Goal: Book appointment/travel/reservation

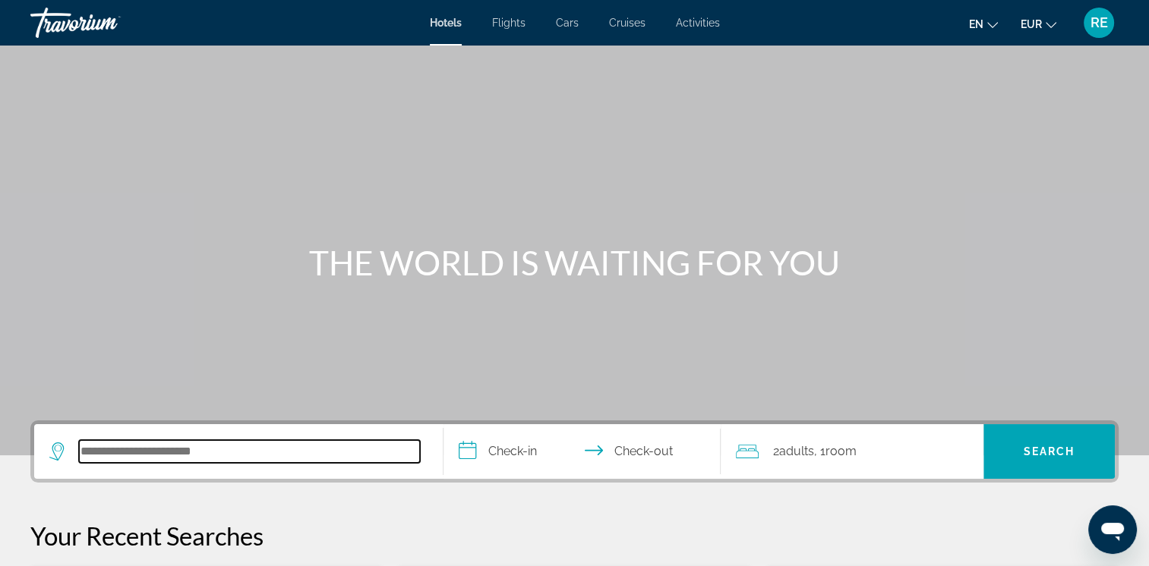
click at [228, 453] on input "Search hotel destination" at bounding box center [249, 451] width 341 height 23
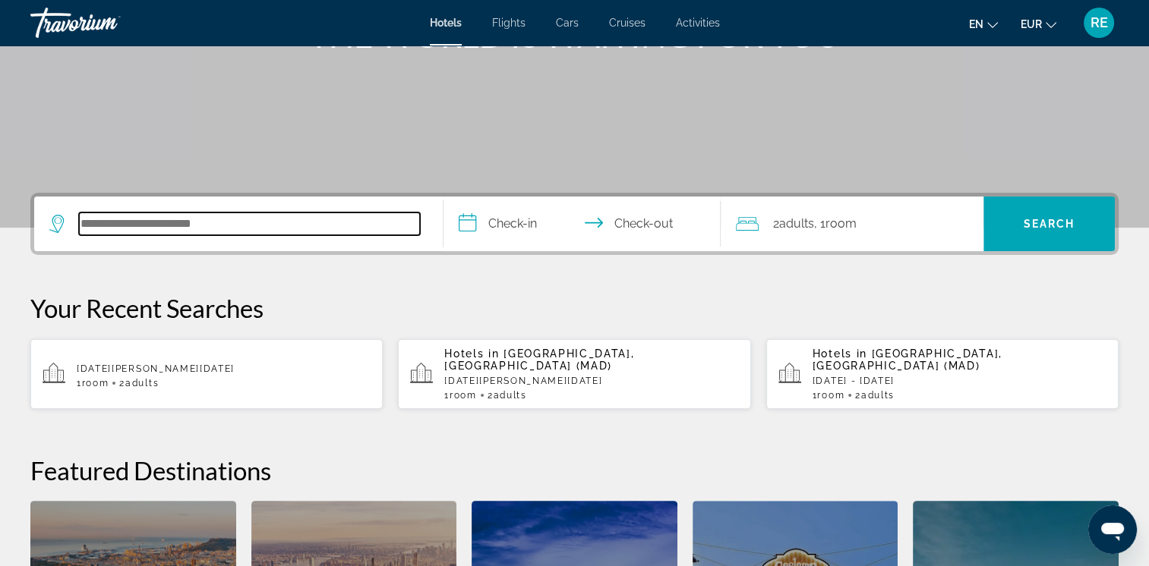
scroll to position [371, 0]
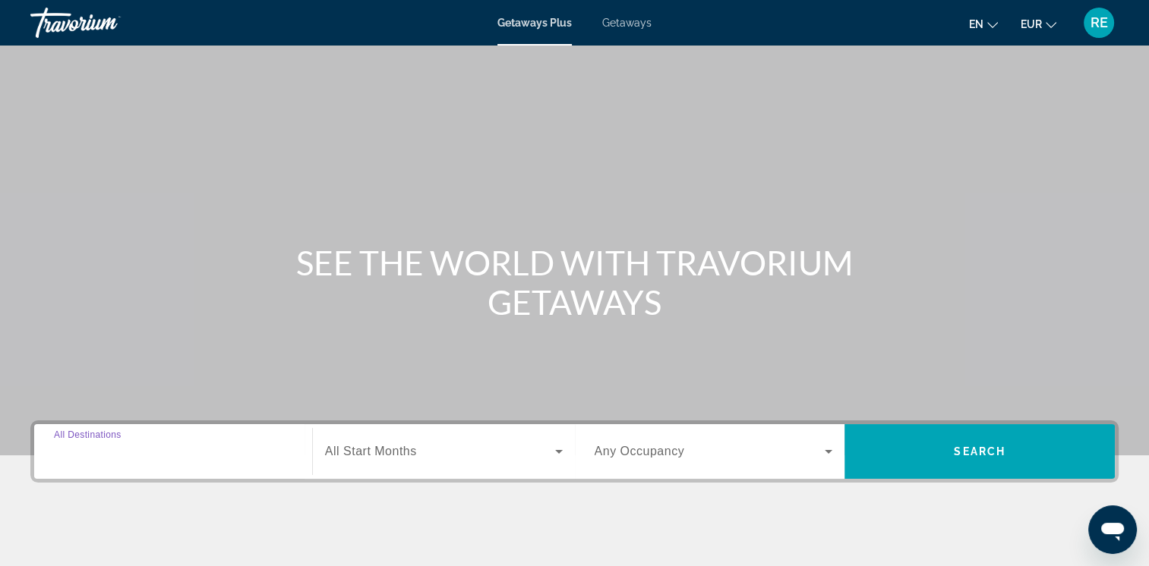
click at [185, 456] on input "Destination All Destinations" at bounding box center [173, 452] width 238 height 18
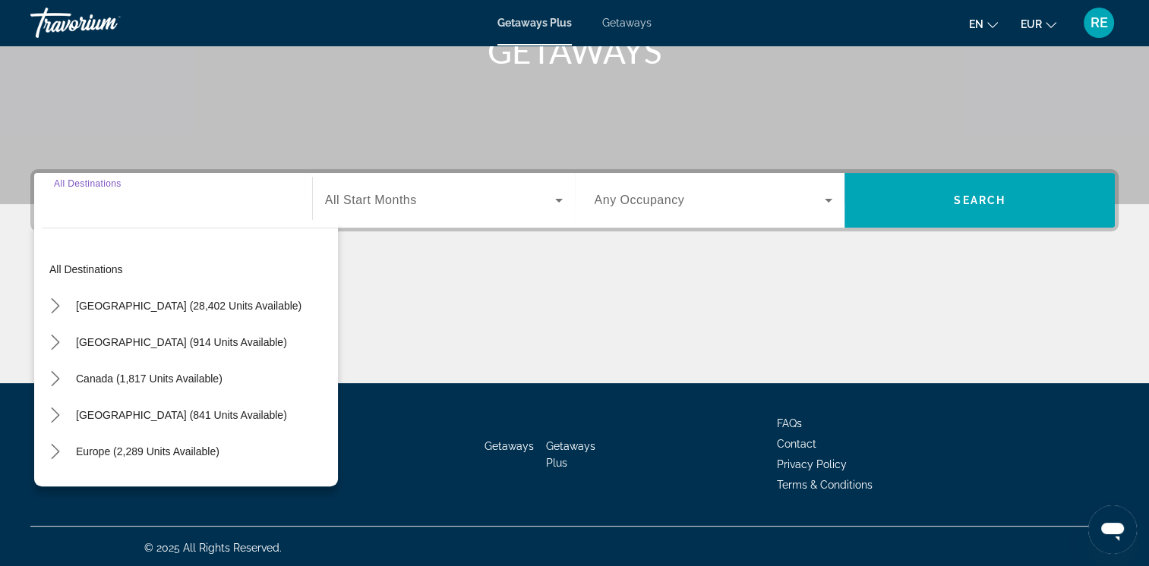
scroll to position [254, 0]
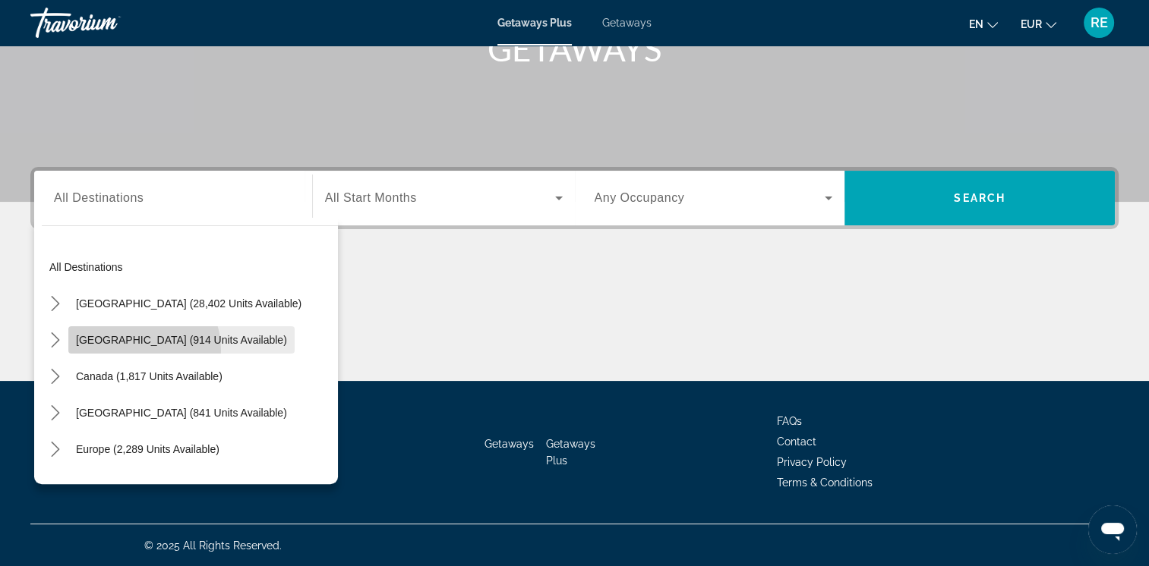
click at [125, 350] on span "Select destination: Mexico (914 units available)" at bounding box center [181, 340] width 226 height 36
type input "**********"
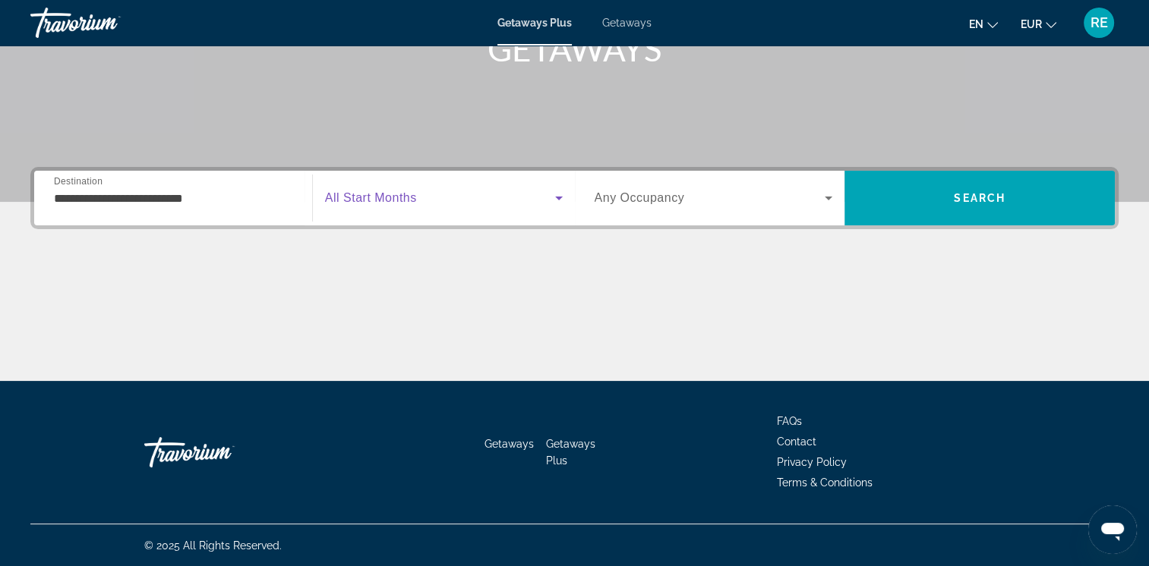
click at [497, 195] on span "Search widget" at bounding box center [440, 198] width 230 height 18
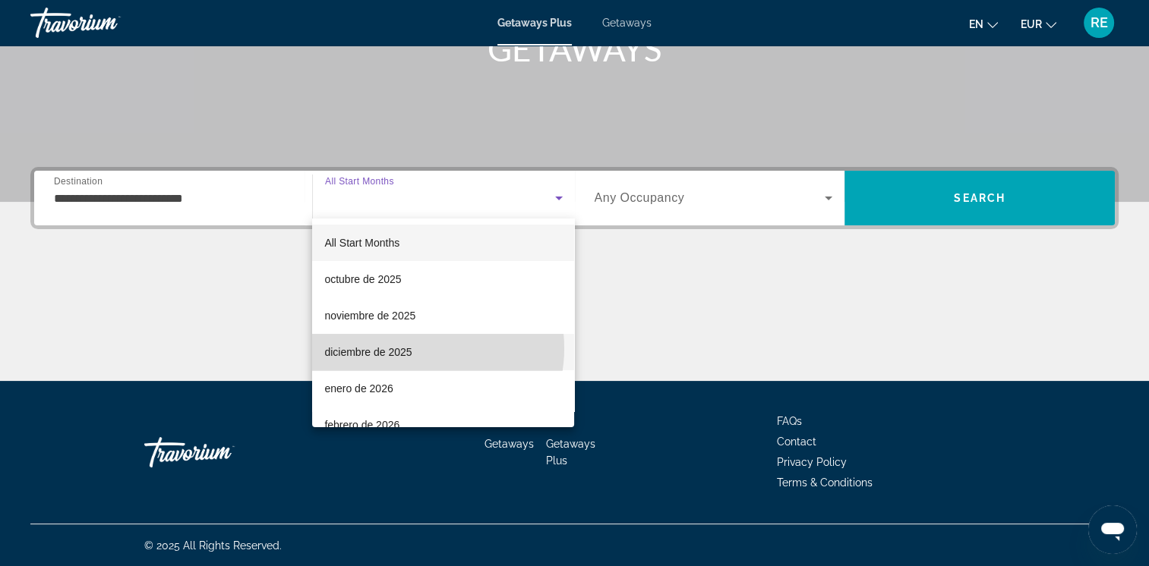
click at [415, 349] on mat-option "diciembre de 2025" at bounding box center [443, 352] width 262 height 36
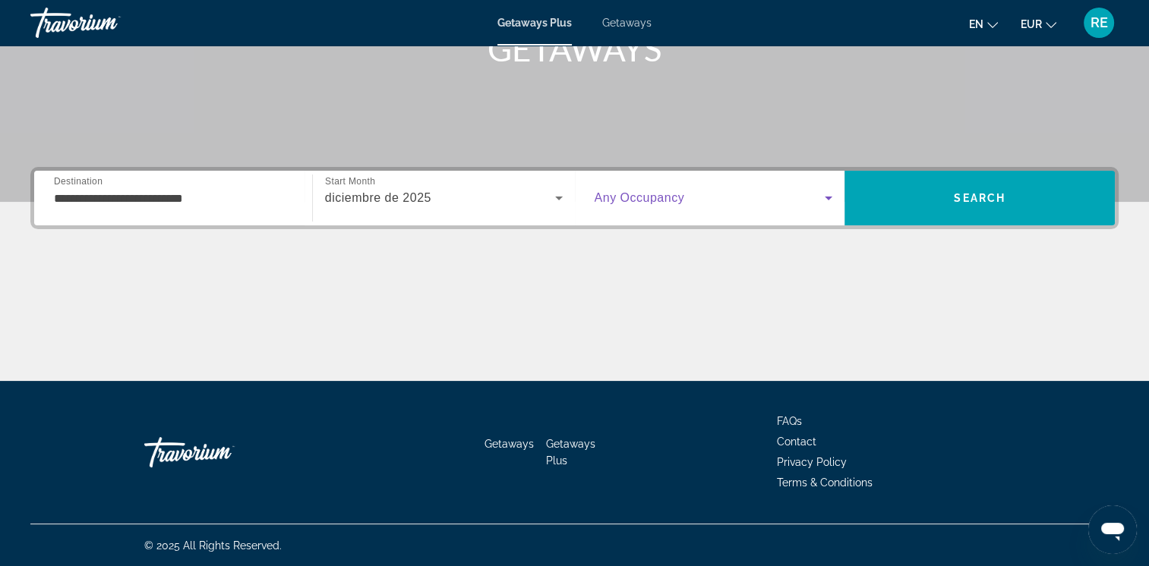
click at [812, 204] on span "Search widget" at bounding box center [710, 198] width 231 height 18
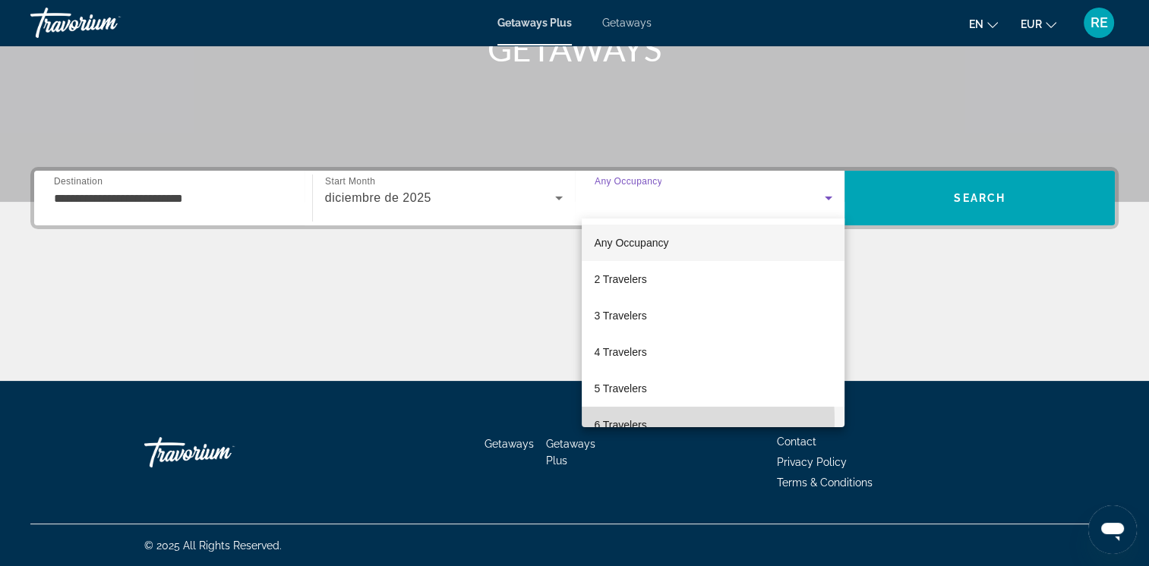
click at [627, 421] on span "6 Travelers" at bounding box center [620, 425] width 52 height 18
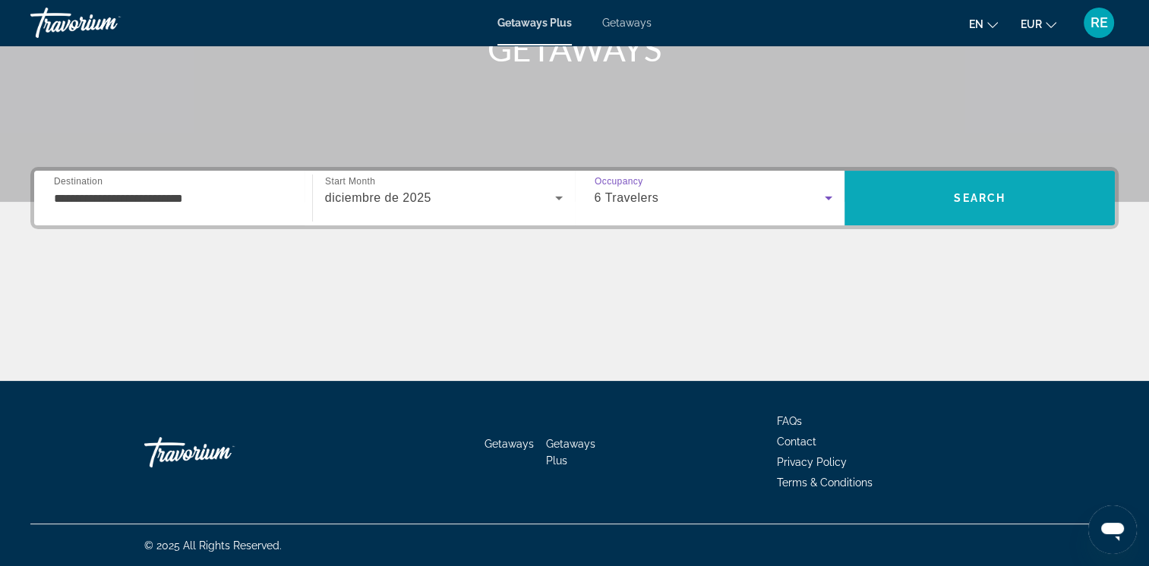
click at [964, 216] on span "Search" at bounding box center [979, 198] width 270 height 55
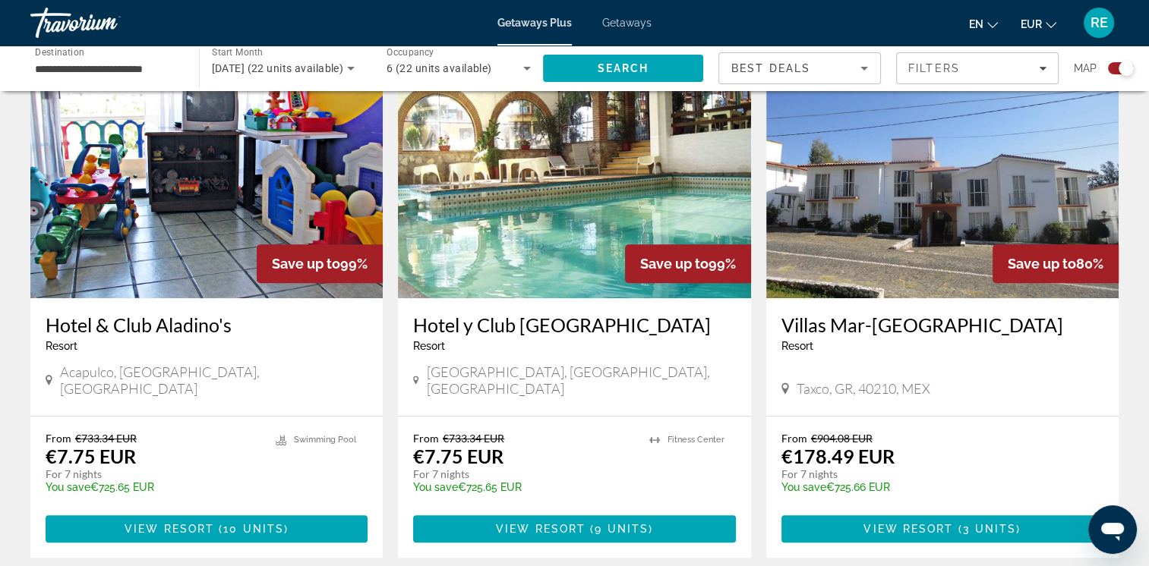
scroll to position [566, 0]
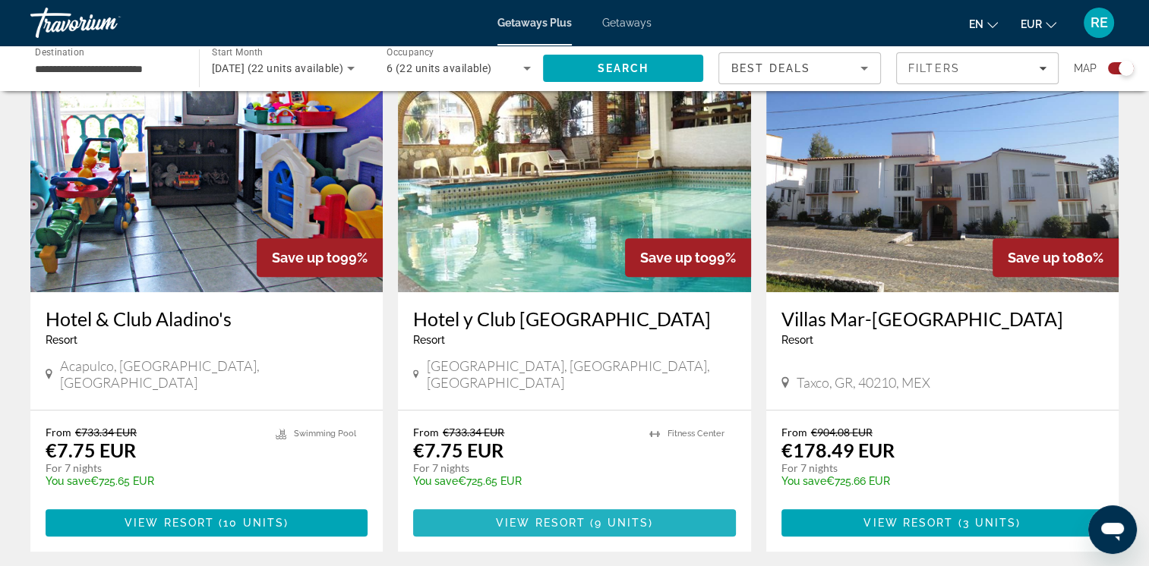
click at [574, 517] on span "View Resort" at bounding box center [541, 523] width 90 height 12
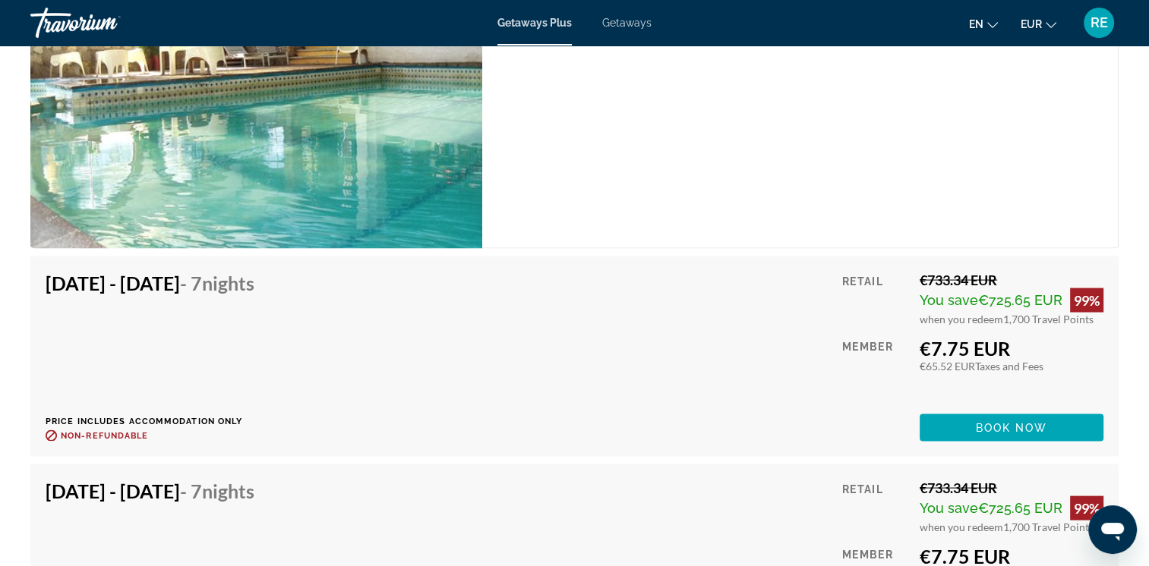
scroll to position [2928, 0]
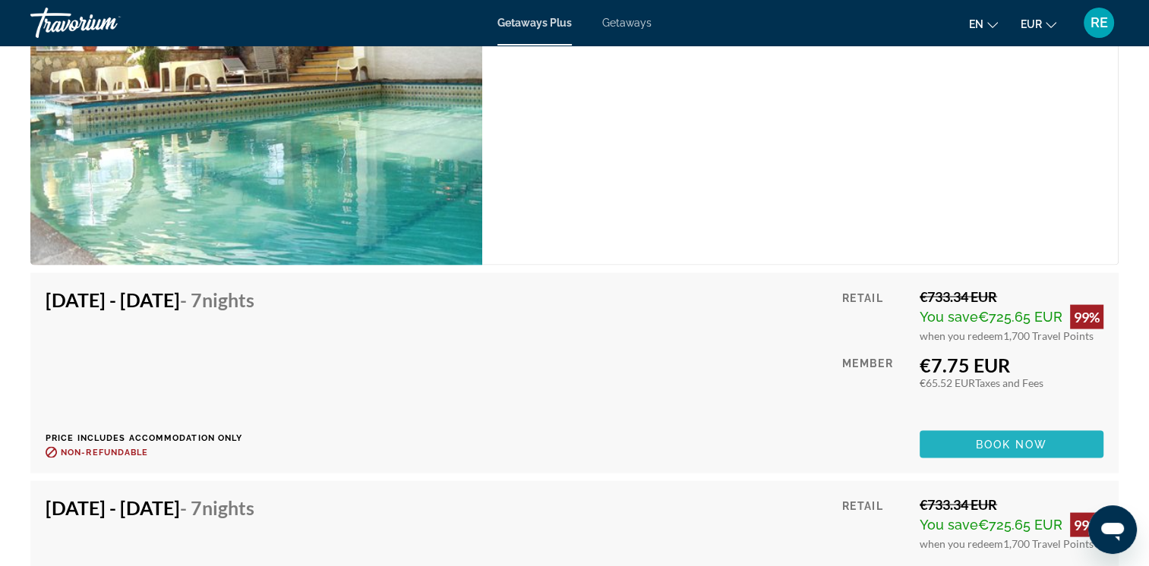
click at [1002, 443] on span "Book now" at bounding box center [1012, 445] width 72 height 12
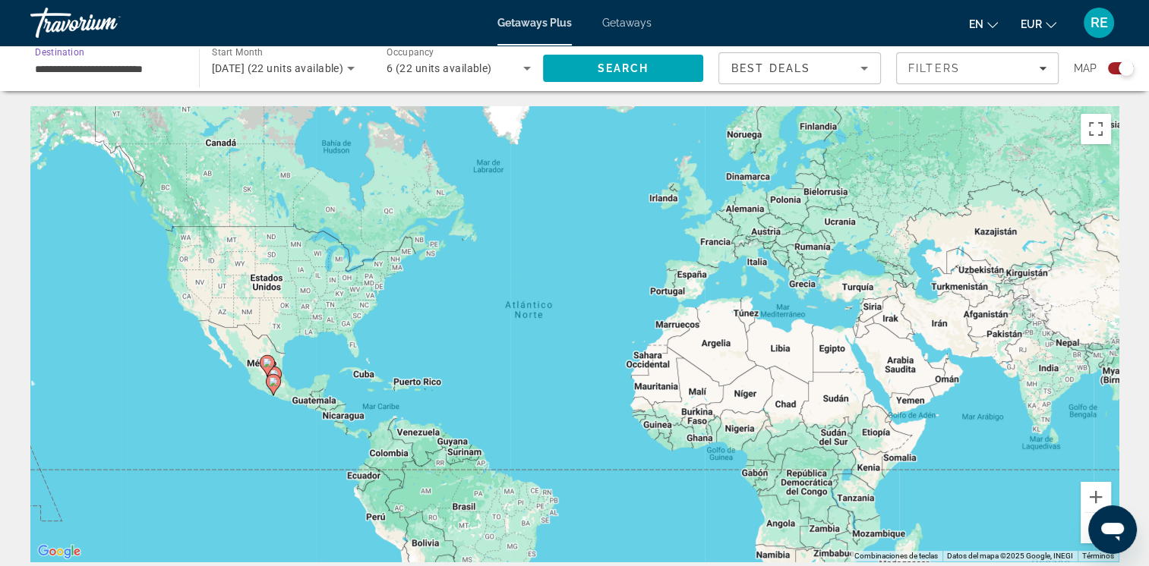
click at [158, 68] on input "**********" at bounding box center [107, 69] width 144 height 18
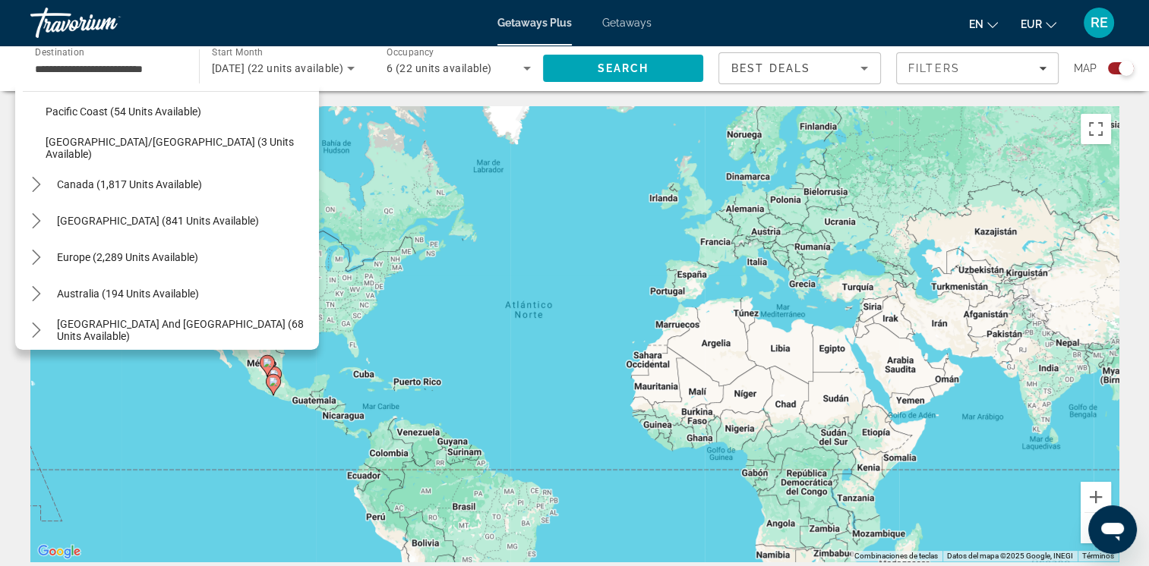
scroll to position [381, 0]
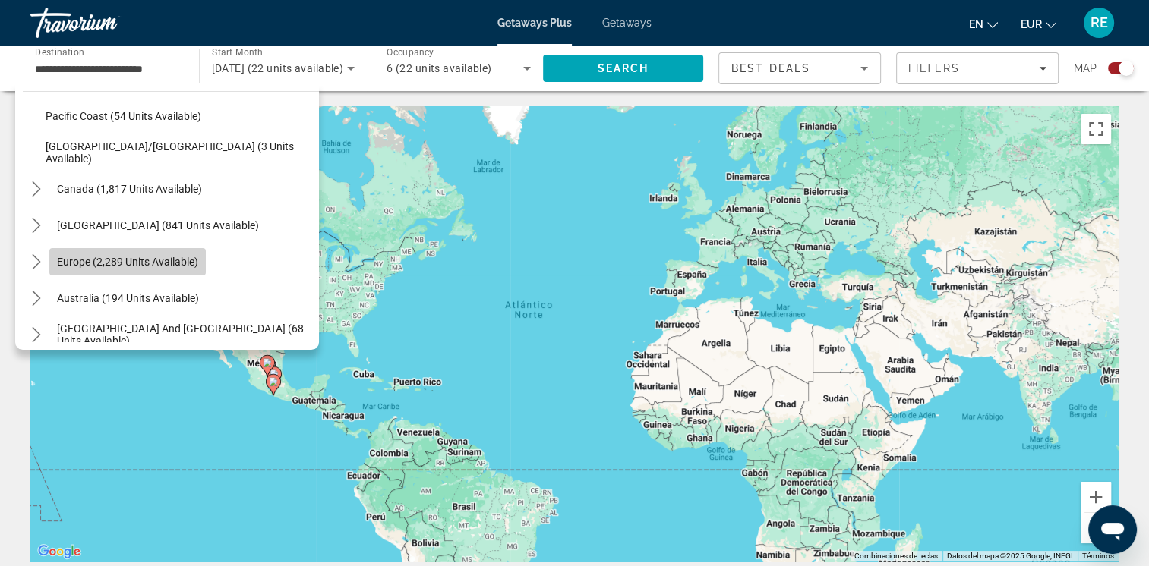
click at [153, 259] on span "Europe (2,289 units available)" at bounding box center [127, 262] width 141 height 12
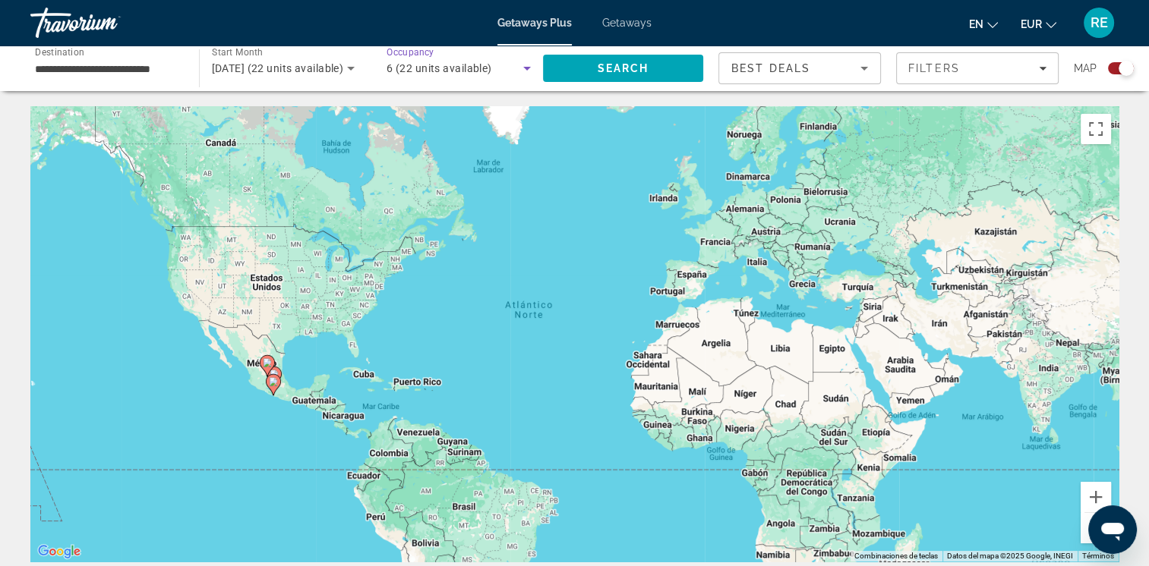
click at [412, 68] on span "6 (22 units available)" at bounding box center [440, 68] width 106 height 12
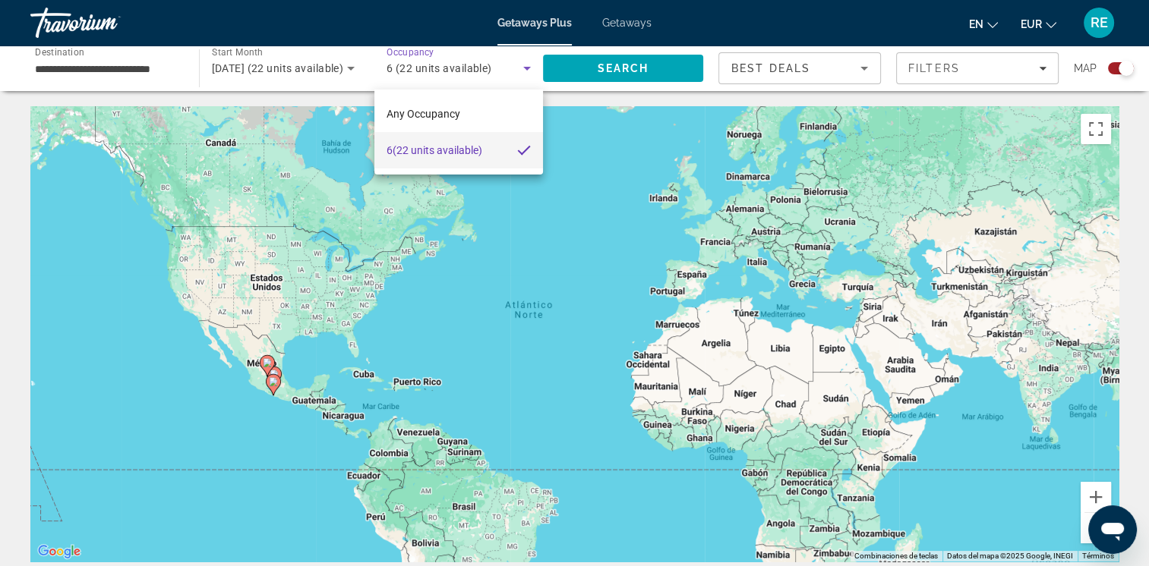
click at [317, 71] on div at bounding box center [574, 283] width 1149 height 566
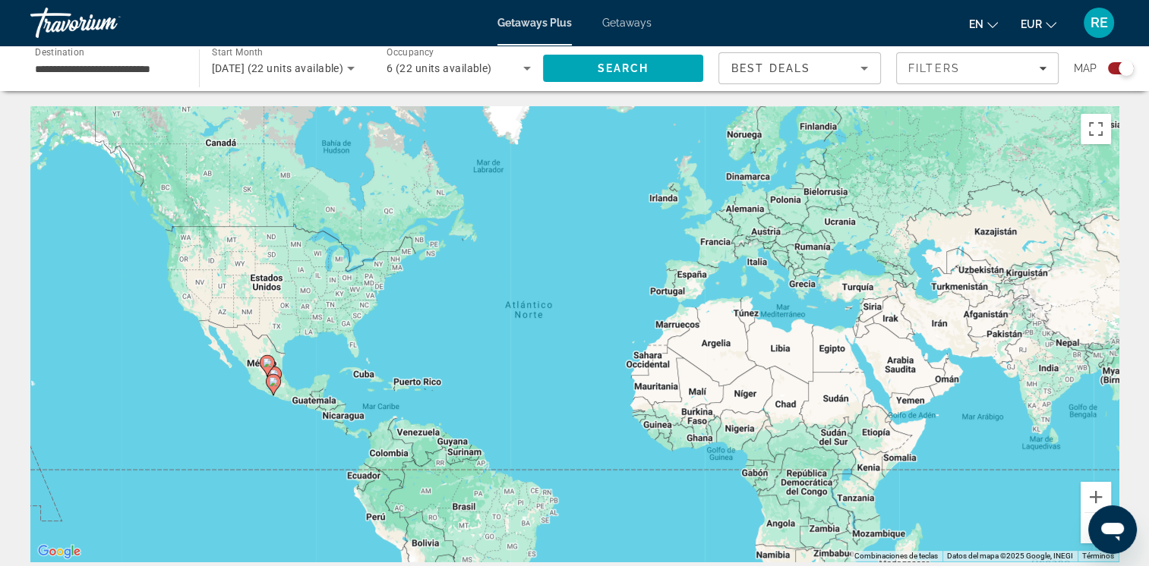
click at [346, 71] on icon "Search widget" at bounding box center [351, 68] width 18 height 18
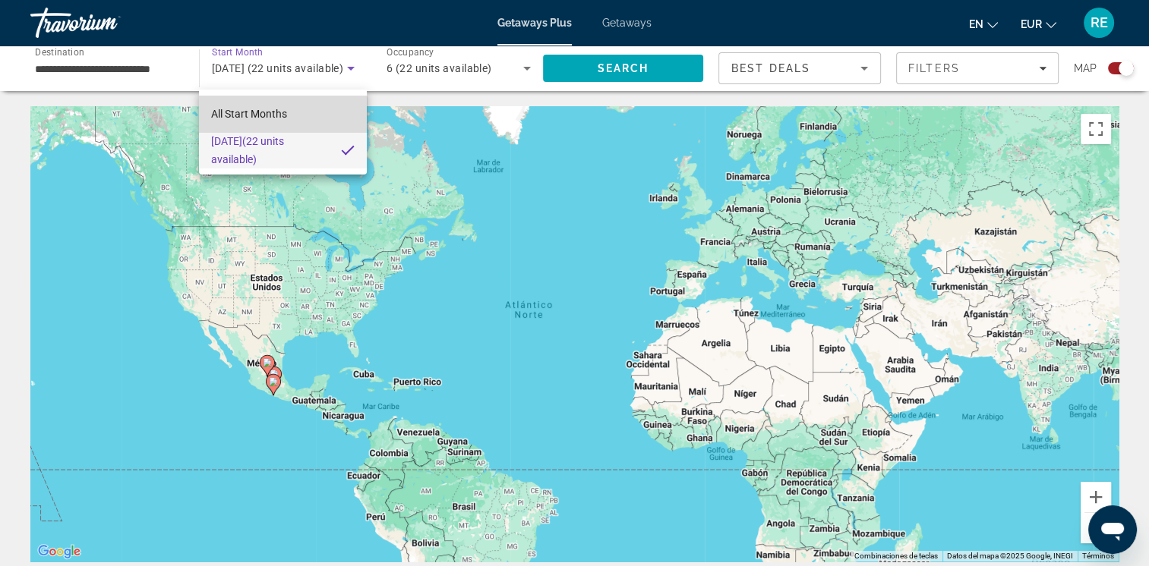
click at [282, 117] on span "All Start Months" at bounding box center [249, 114] width 76 height 12
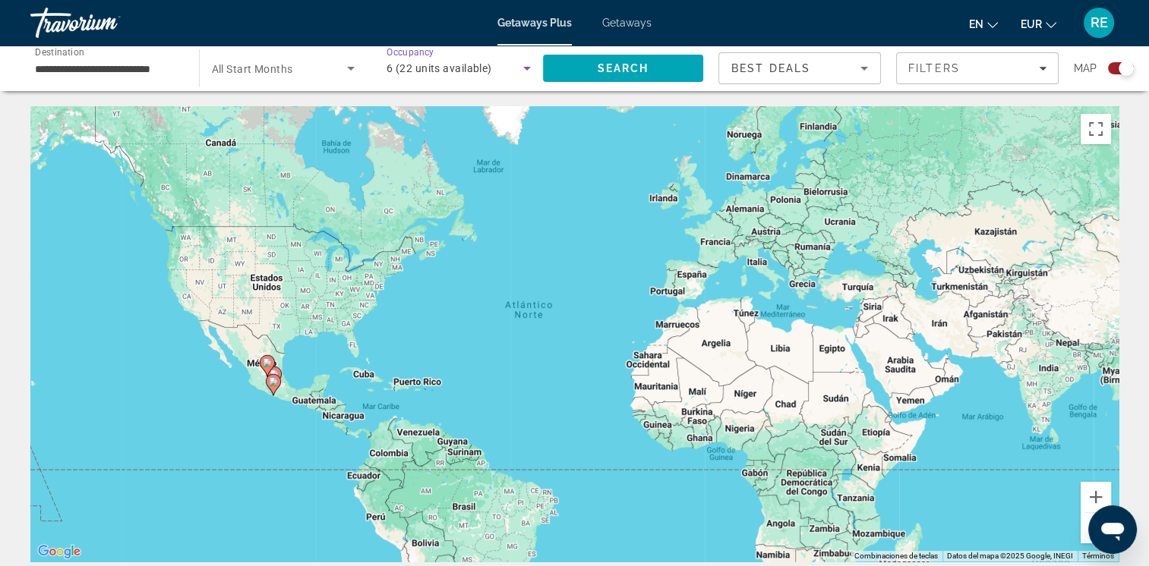
click at [424, 74] on span "6 (22 units available)" at bounding box center [440, 68] width 106 height 12
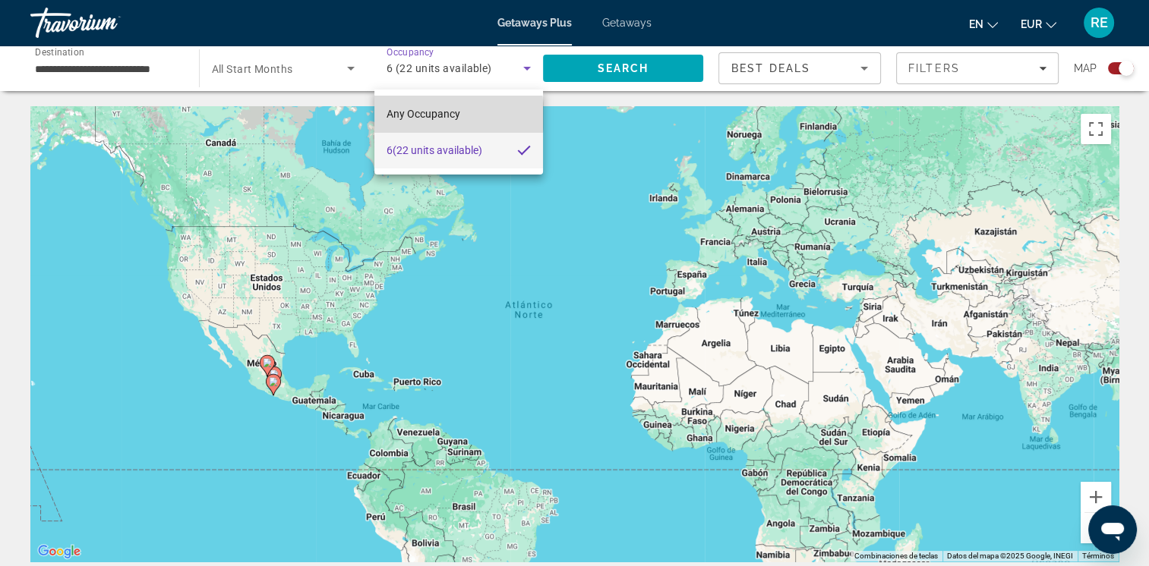
click at [439, 116] on span "Any Occupancy" at bounding box center [424, 114] width 74 height 12
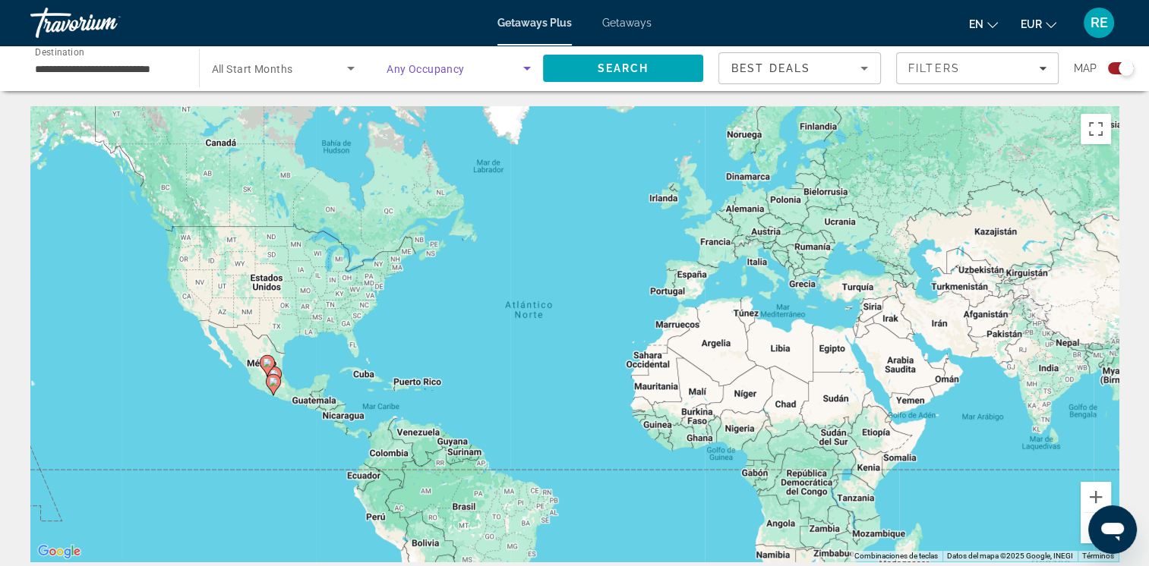
click at [522, 71] on icon "Search widget" at bounding box center [527, 68] width 18 height 18
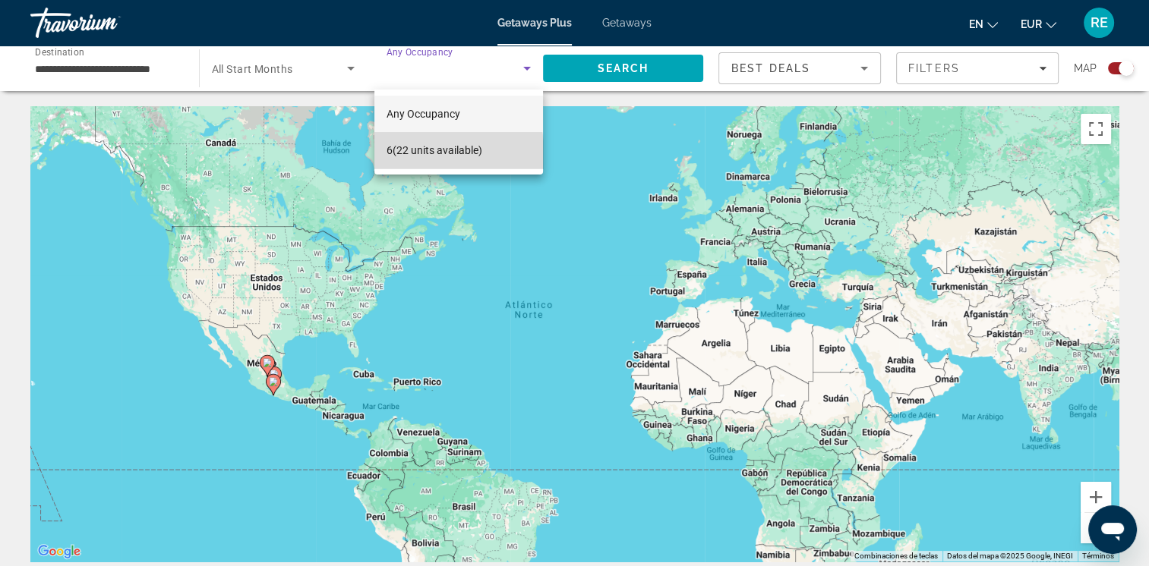
click at [398, 156] on span "6 (22 units available)" at bounding box center [435, 150] width 96 height 18
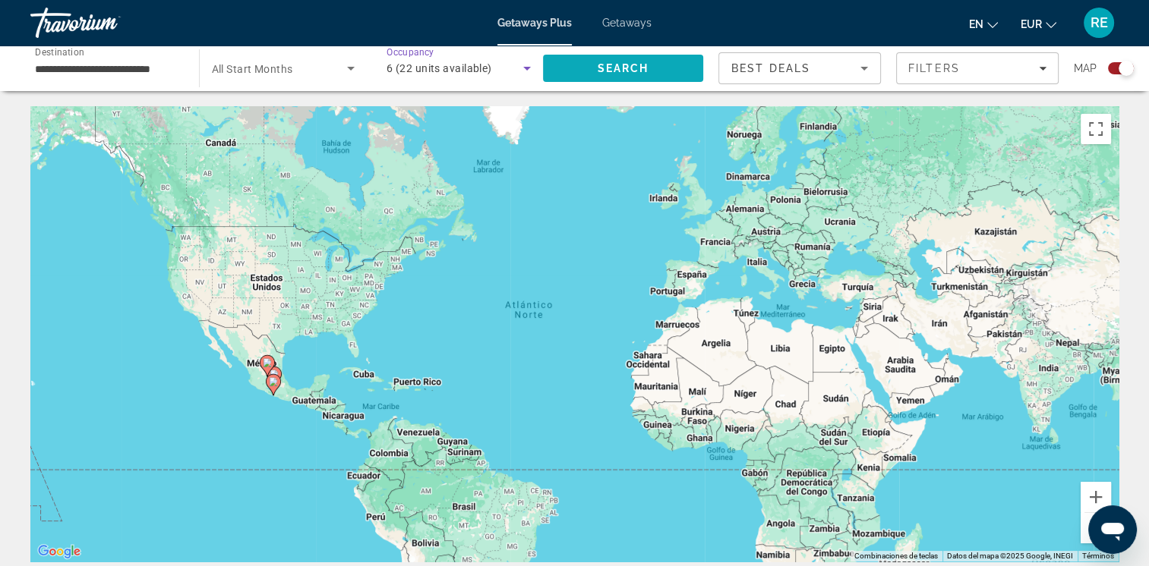
click at [634, 63] on span "Search" at bounding box center [623, 68] width 52 height 12
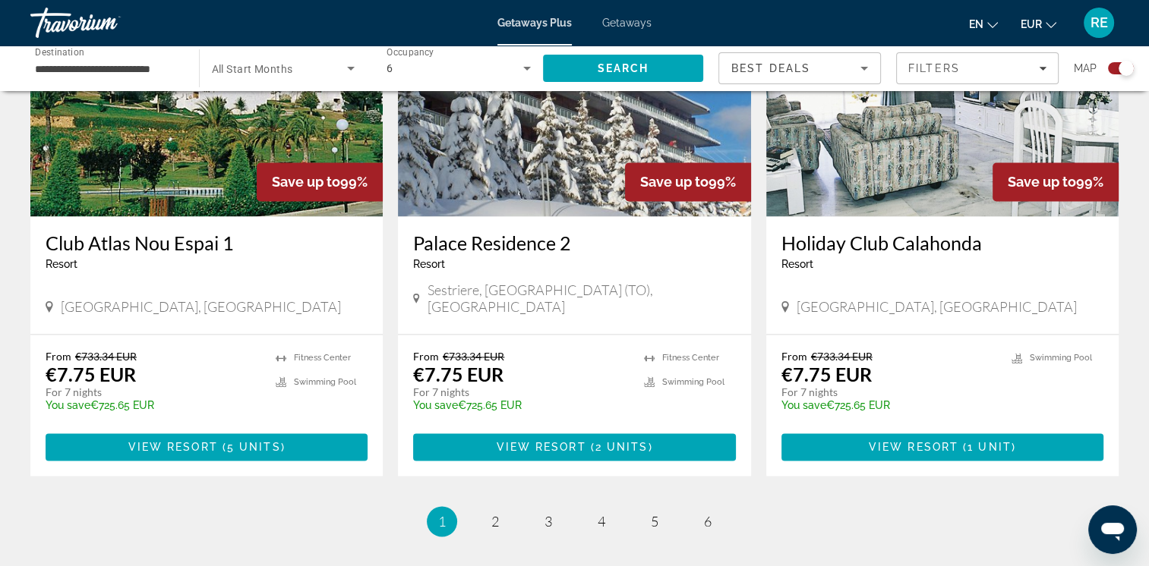
scroll to position [2280, 0]
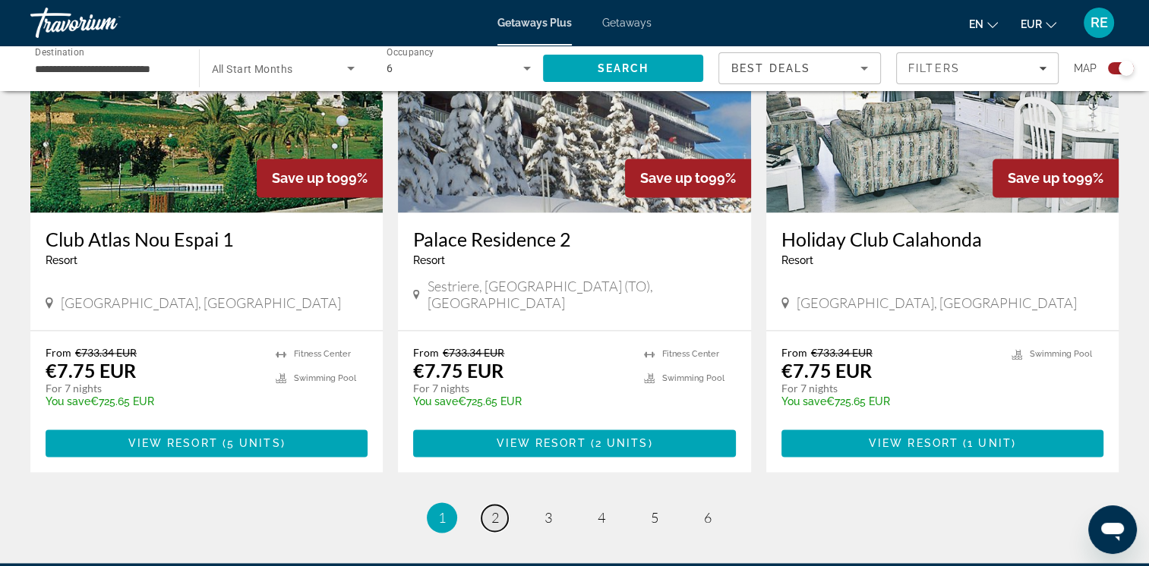
click at [485, 505] on link "page 2" at bounding box center [494, 518] width 27 height 27
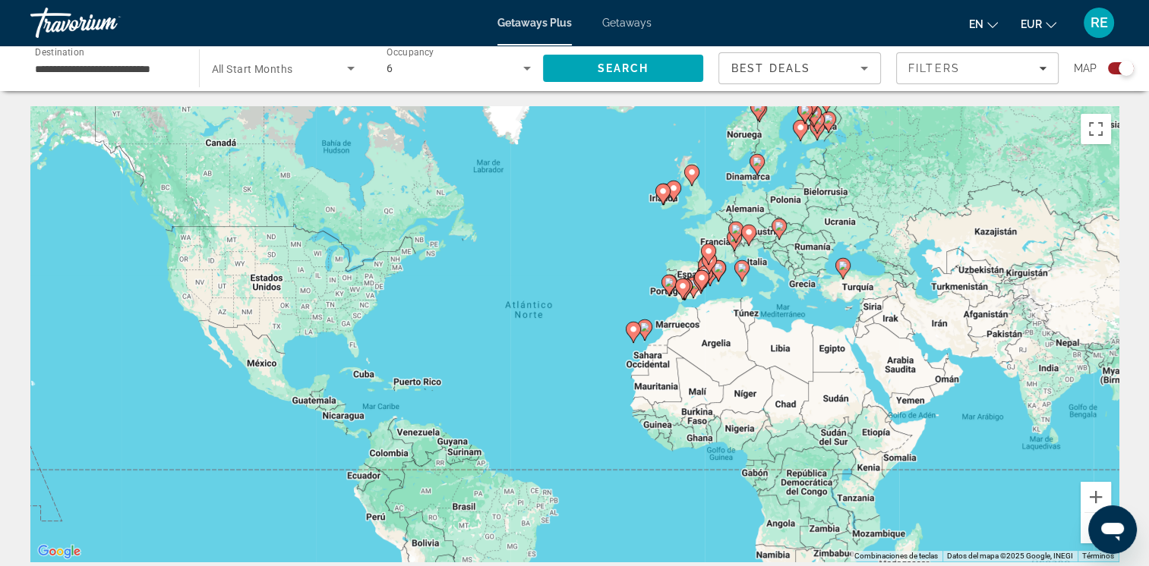
click at [686, 175] on icon "Main content" at bounding box center [691, 176] width 14 height 20
type input "**********"
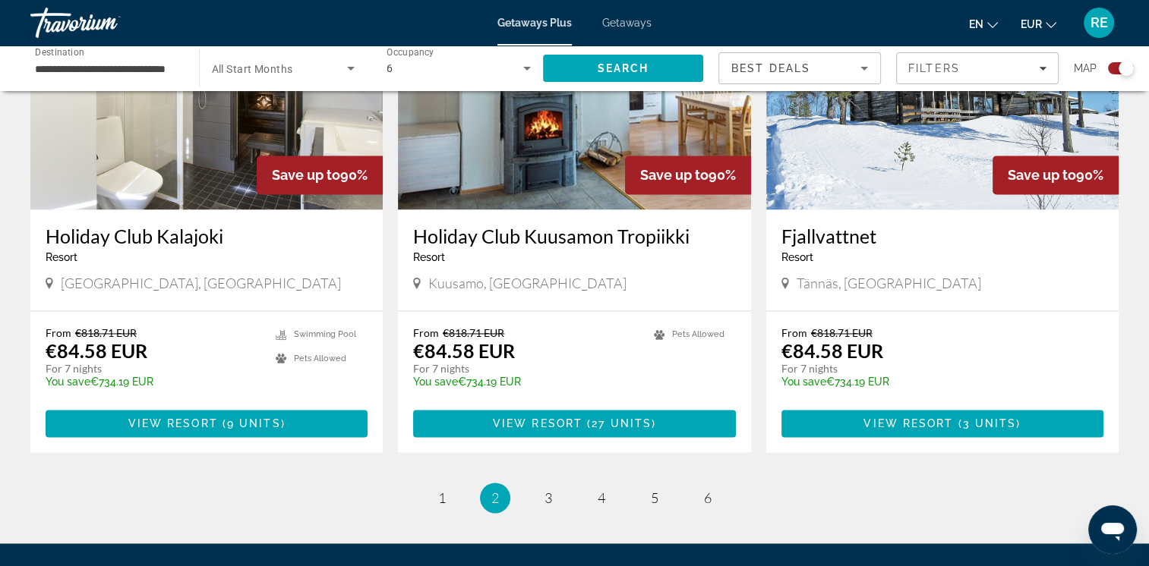
scroll to position [2181, 0]
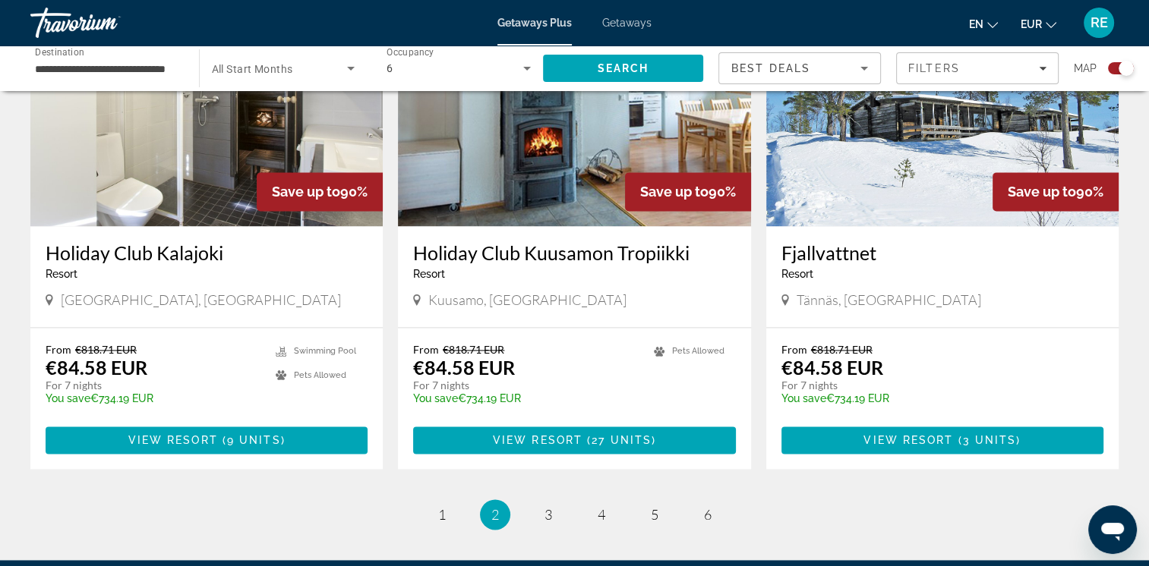
drag, startPoint x: 1153, startPoint y: 115, endPoint x: 18, endPoint y: 5, distance: 1140.5
click at [547, 516] on span "3" at bounding box center [548, 514] width 8 height 17
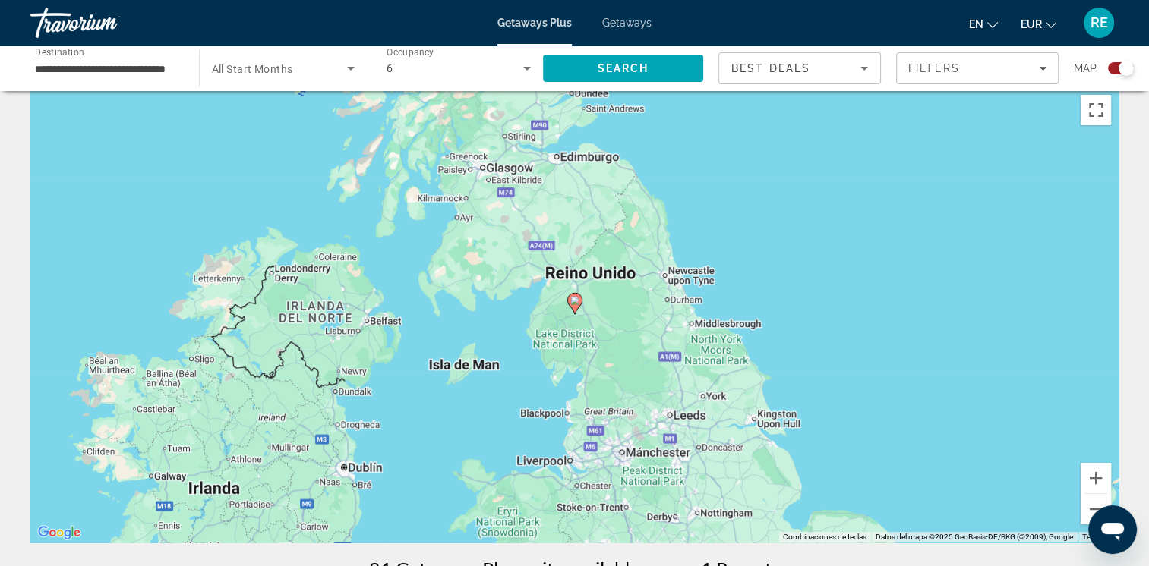
scroll to position [11, 0]
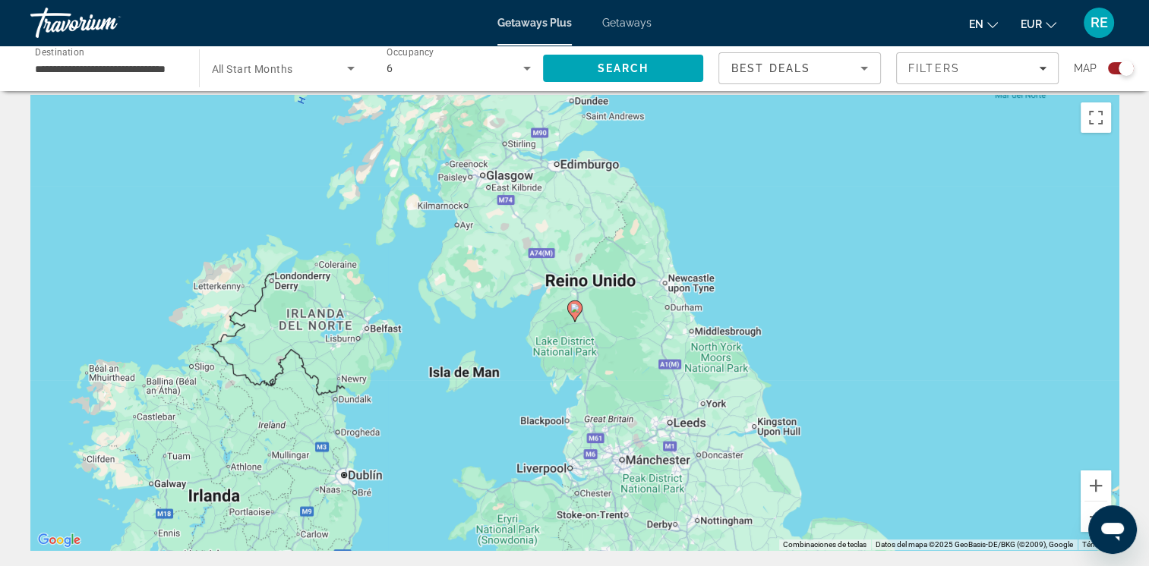
click at [622, 25] on span "Getaways" at bounding box center [626, 23] width 49 height 12
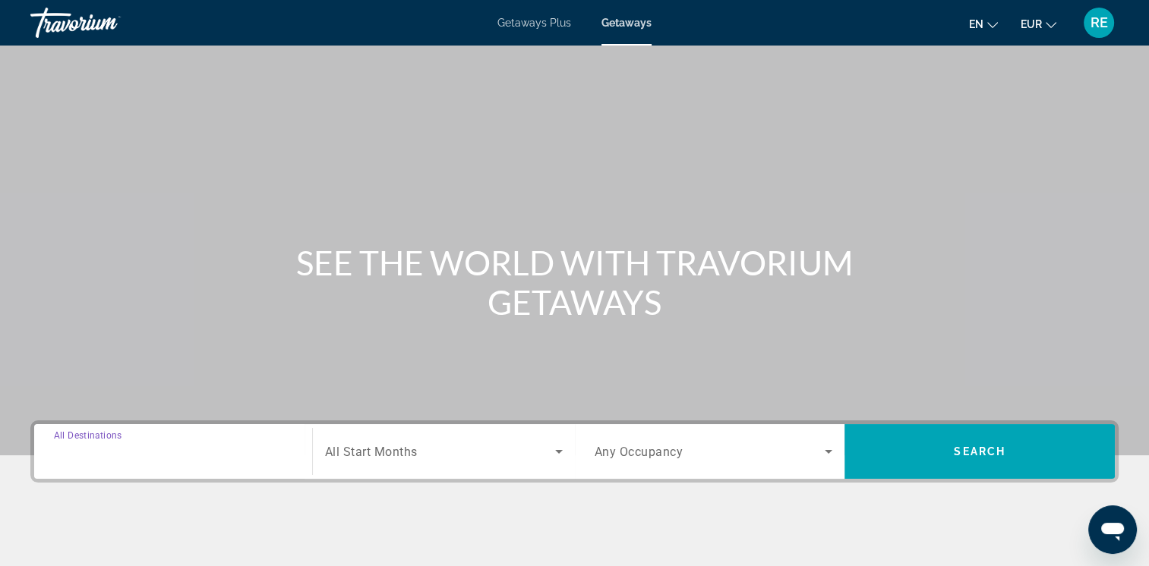
click at [217, 445] on input "Destination All Destinations" at bounding box center [173, 452] width 238 height 18
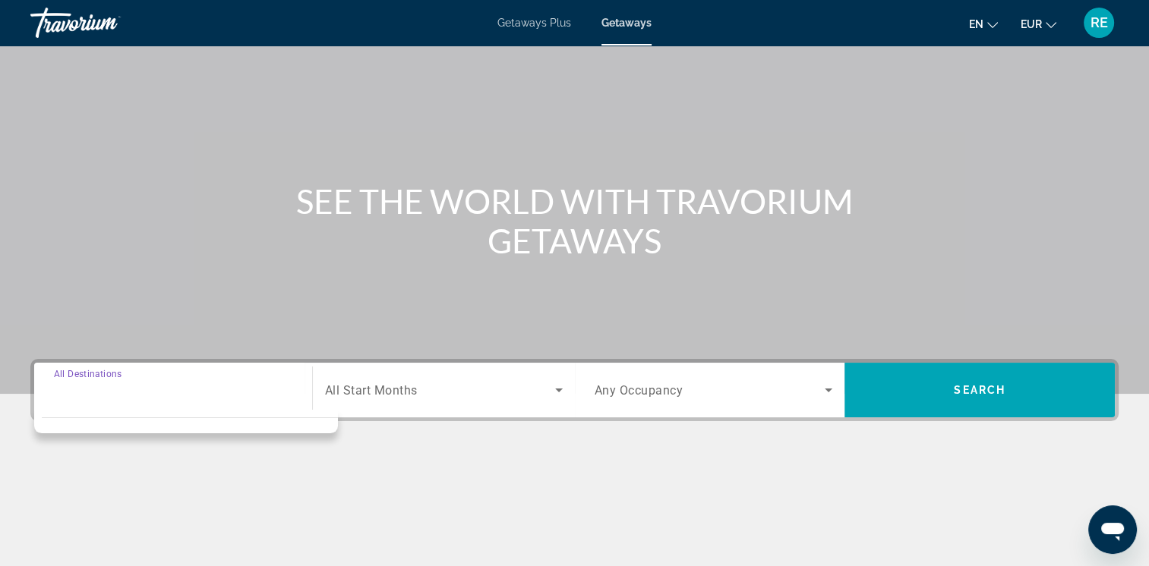
scroll to position [254, 0]
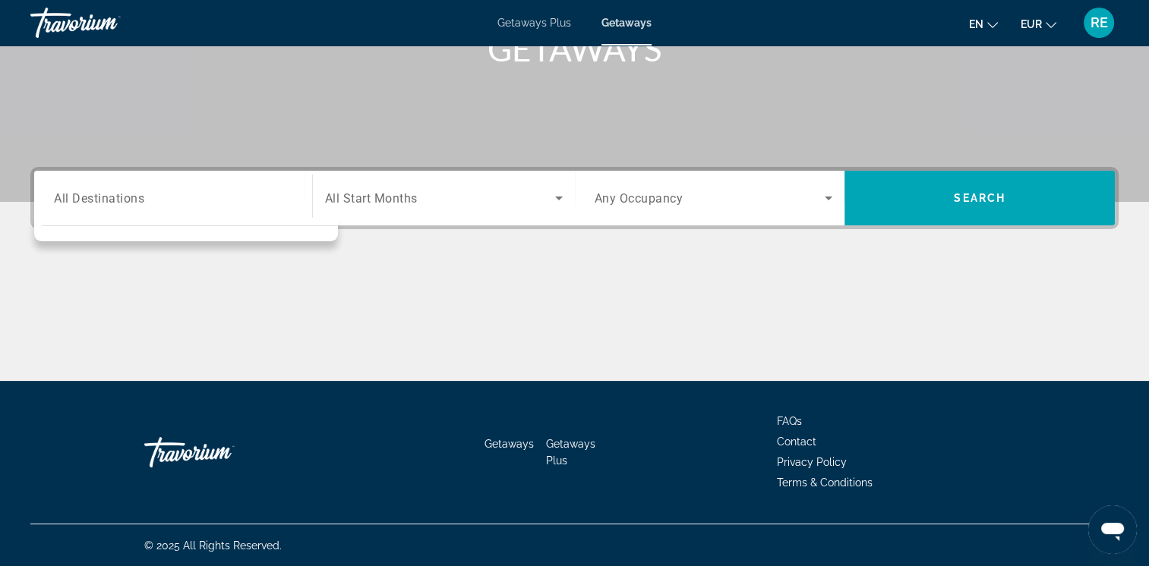
click at [144, 208] on div "Search widget" at bounding box center [173, 198] width 238 height 43
click at [128, 205] on input "Destination All Destinations" at bounding box center [173, 199] width 238 height 18
click at [119, 203] on input "Destination All Destinations" at bounding box center [173, 199] width 238 height 18
click at [144, 202] on input "Destination All Destinations" at bounding box center [173, 199] width 238 height 18
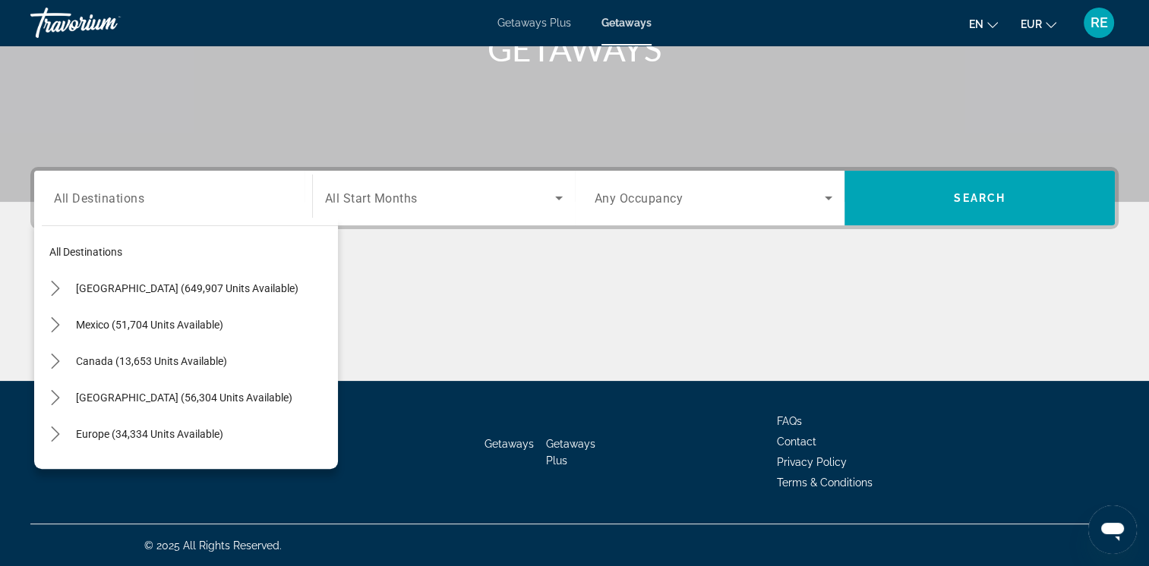
click at [457, 210] on div "Search widget" at bounding box center [444, 198] width 238 height 43
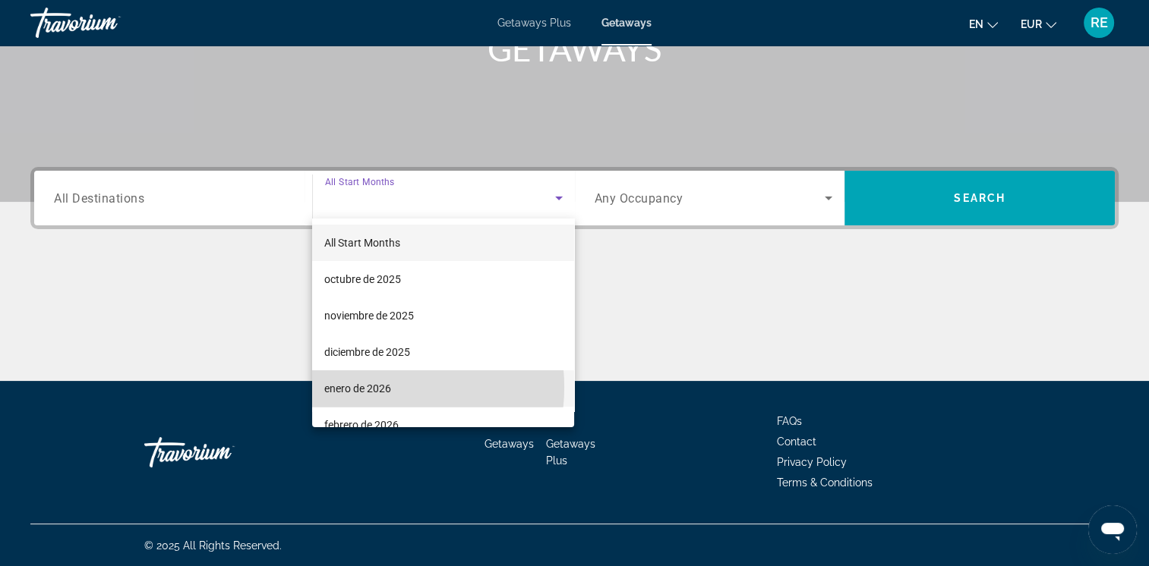
click at [377, 387] on span "enero de 2026" at bounding box center [357, 389] width 67 height 18
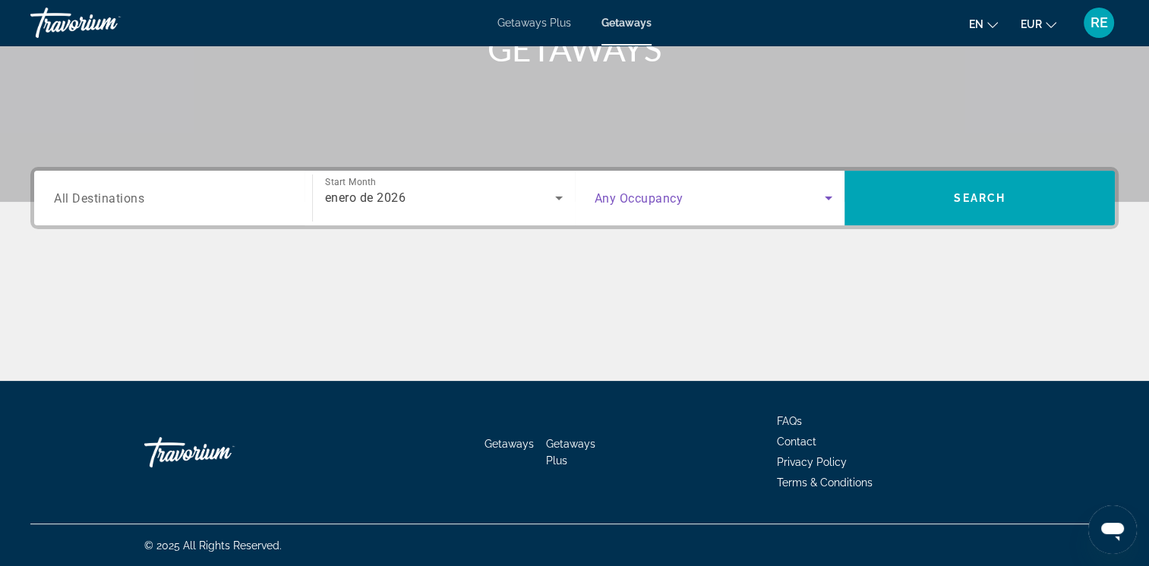
click at [828, 194] on icon "Search widget" at bounding box center [828, 198] width 18 height 18
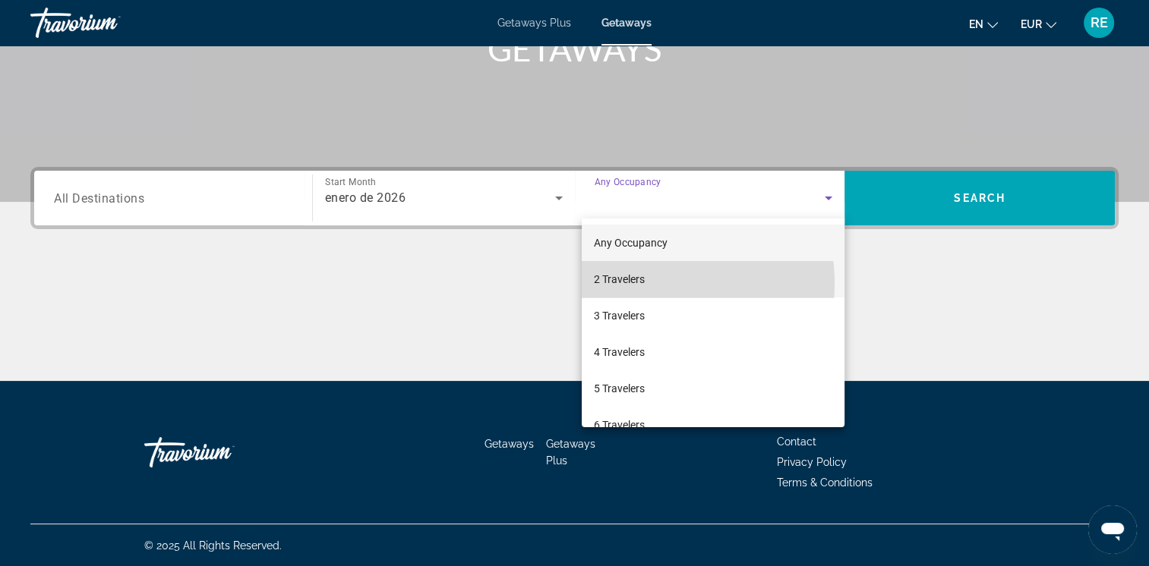
click at [630, 284] on span "2 Travelers" at bounding box center [619, 279] width 51 height 18
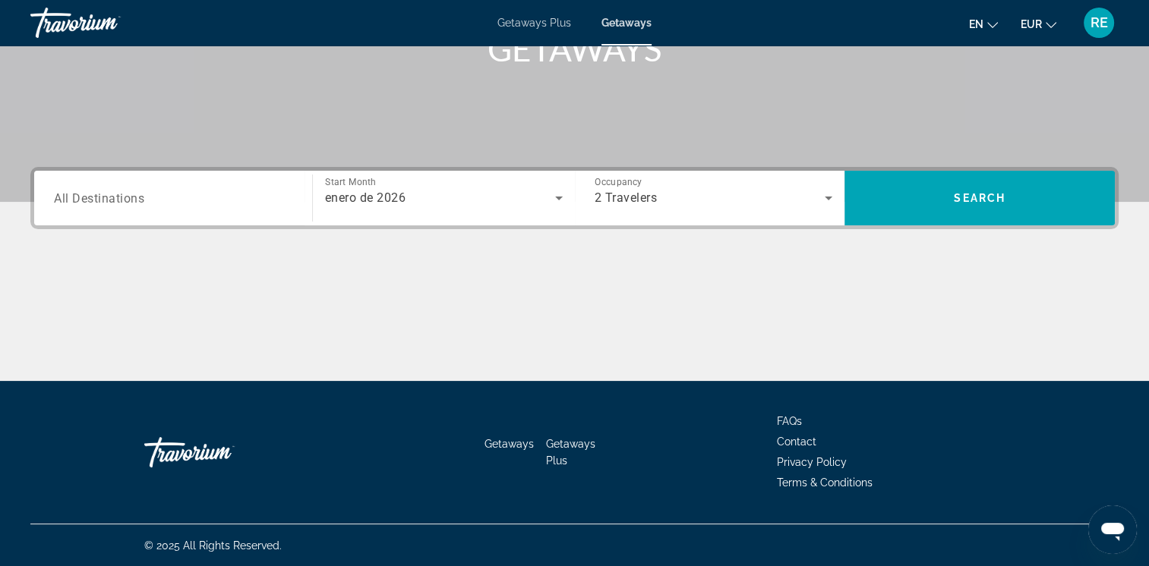
click at [155, 210] on div "Search widget" at bounding box center [173, 198] width 238 height 43
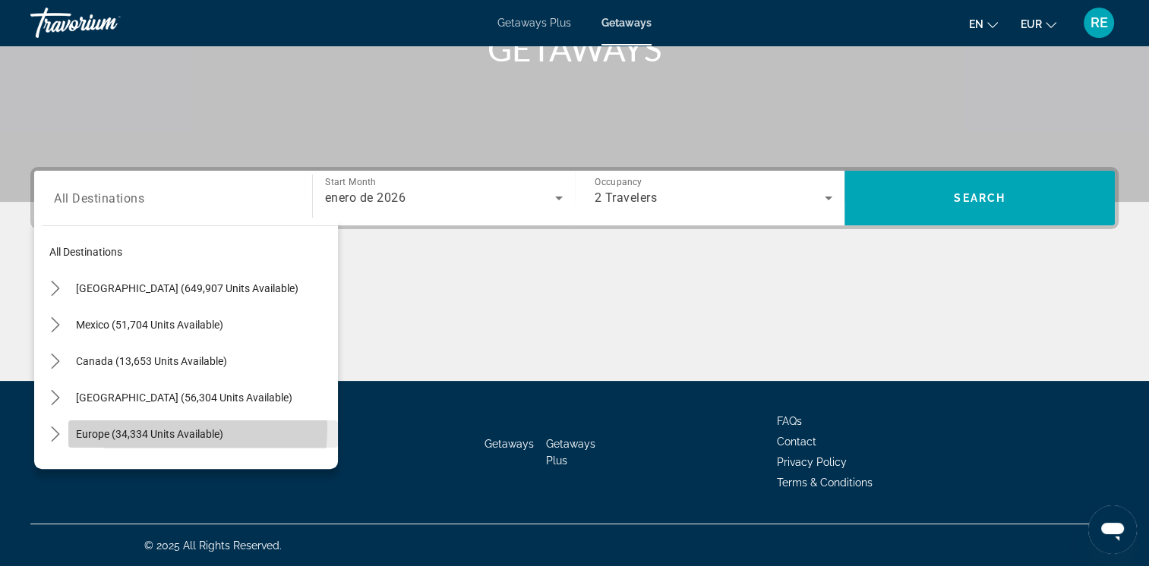
click at [118, 428] on span "Europe (34,334 units available)" at bounding box center [149, 434] width 147 height 12
type input "**********"
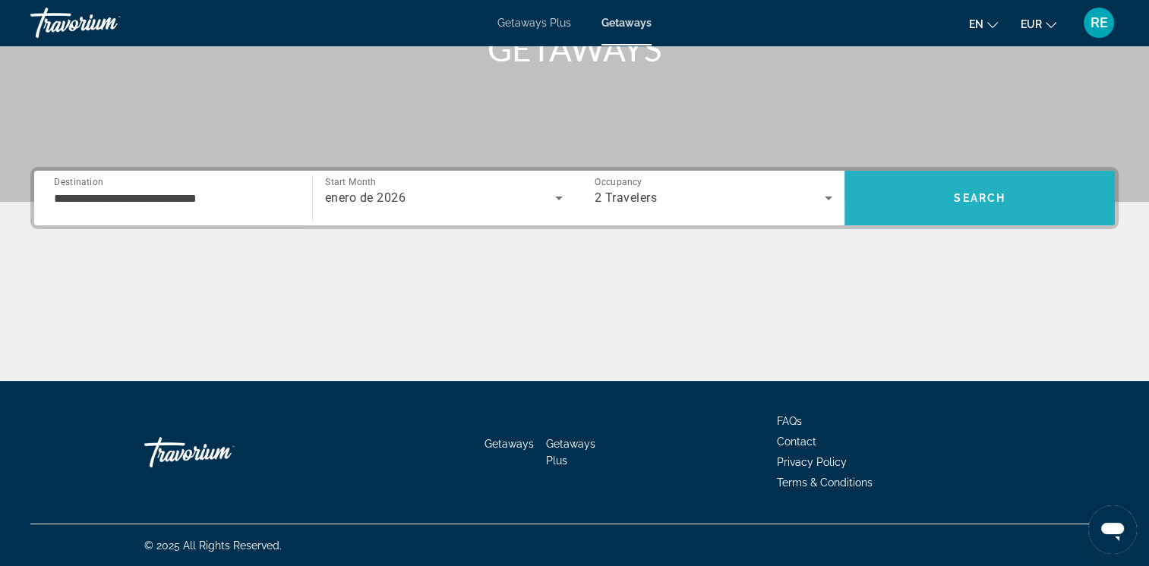
click at [975, 202] on span "Search" at bounding box center [980, 198] width 52 height 12
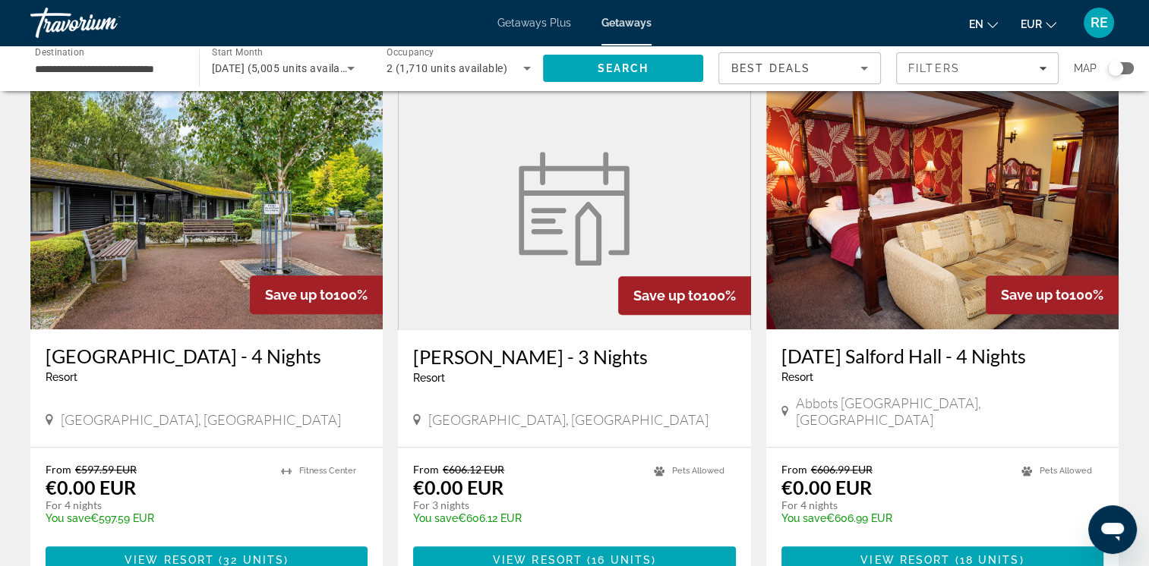
scroll to position [1131, 0]
